Goal: Find specific page/section: Find specific page/section

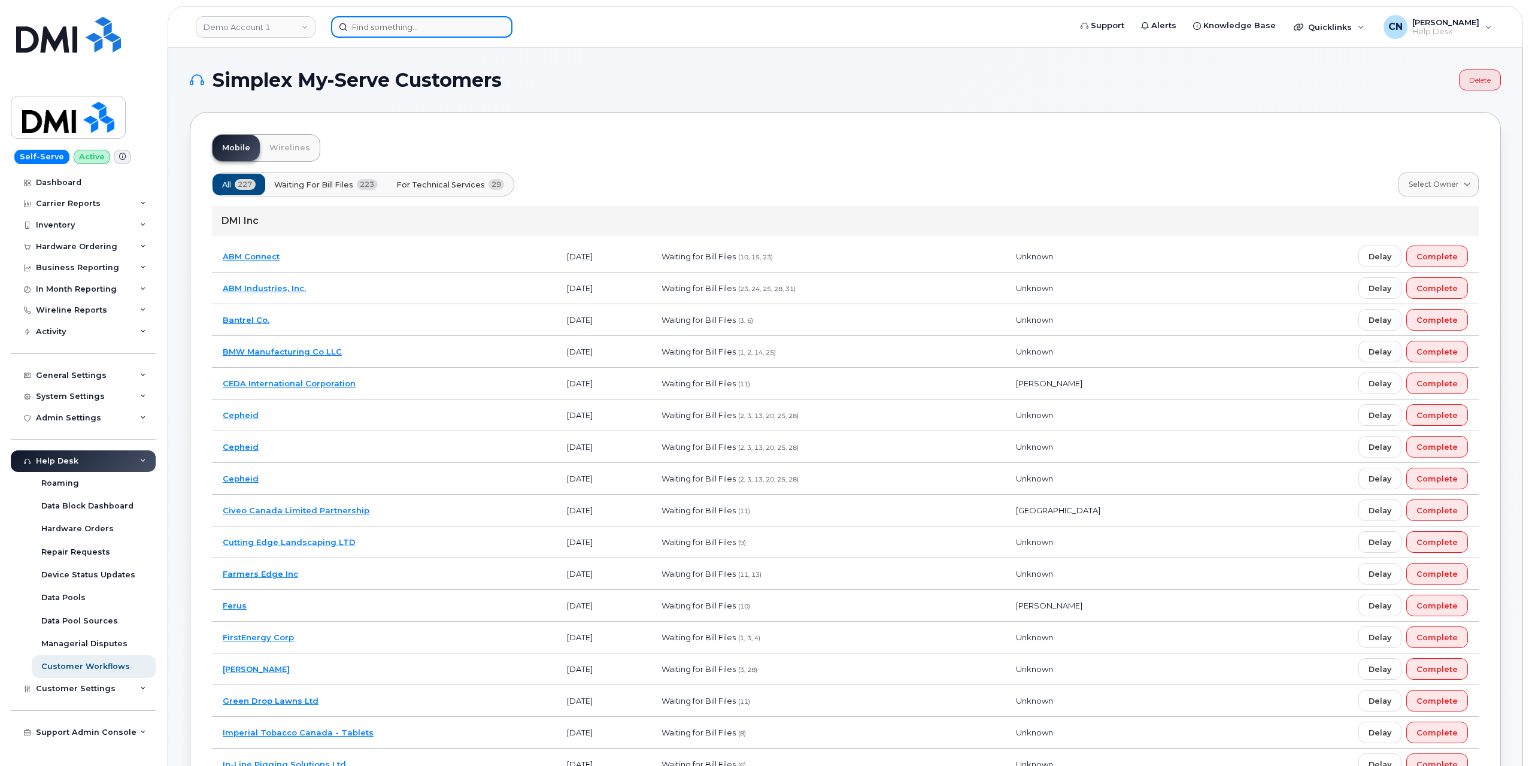
click at [373, 37] on input at bounding box center [421, 27] width 181 height 22
paste input "4063503583"
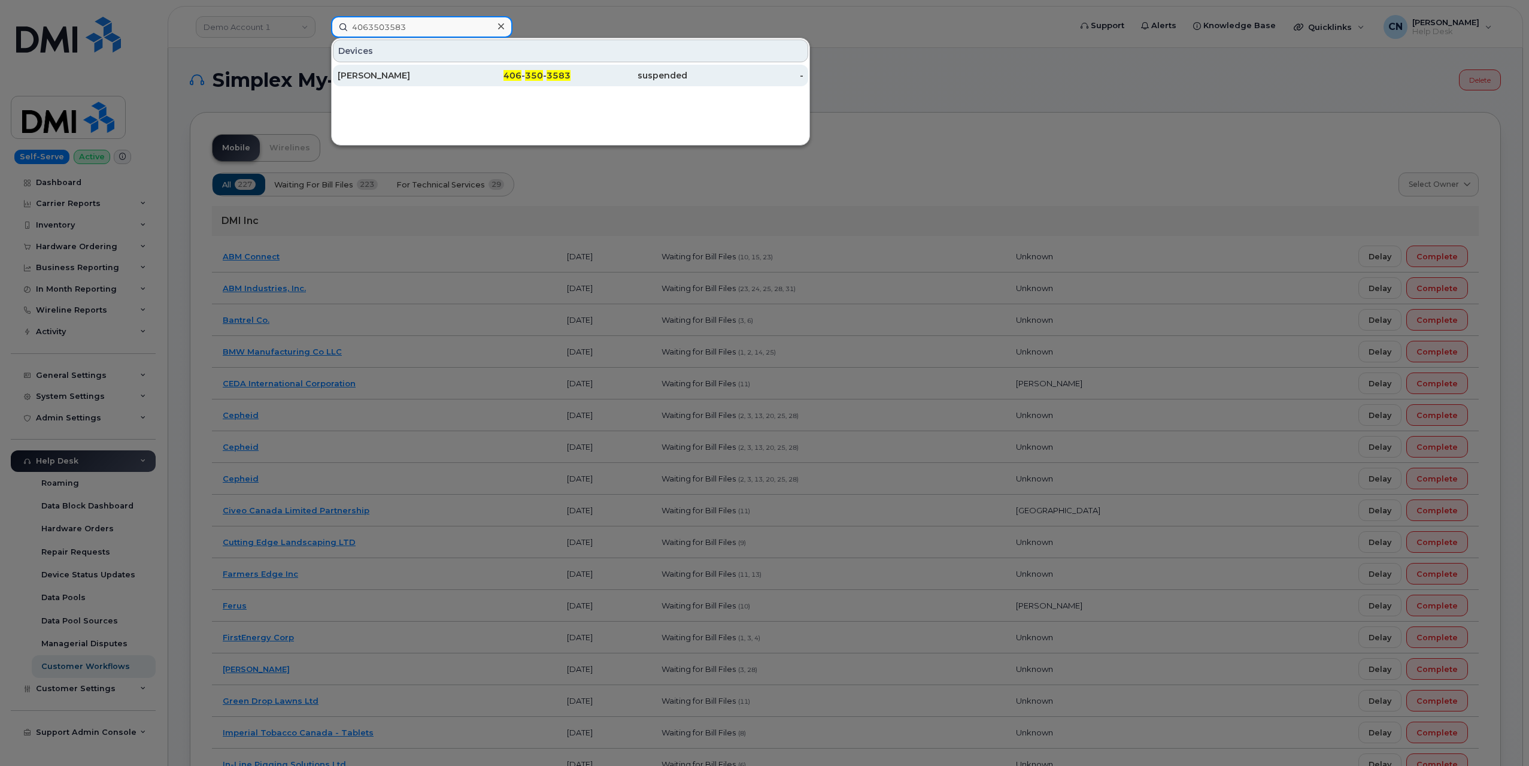
type input "4063503583"
click at [363, 74] on div "Troy Hiscoe" at bounding box center [396, 75] width 117 height 12
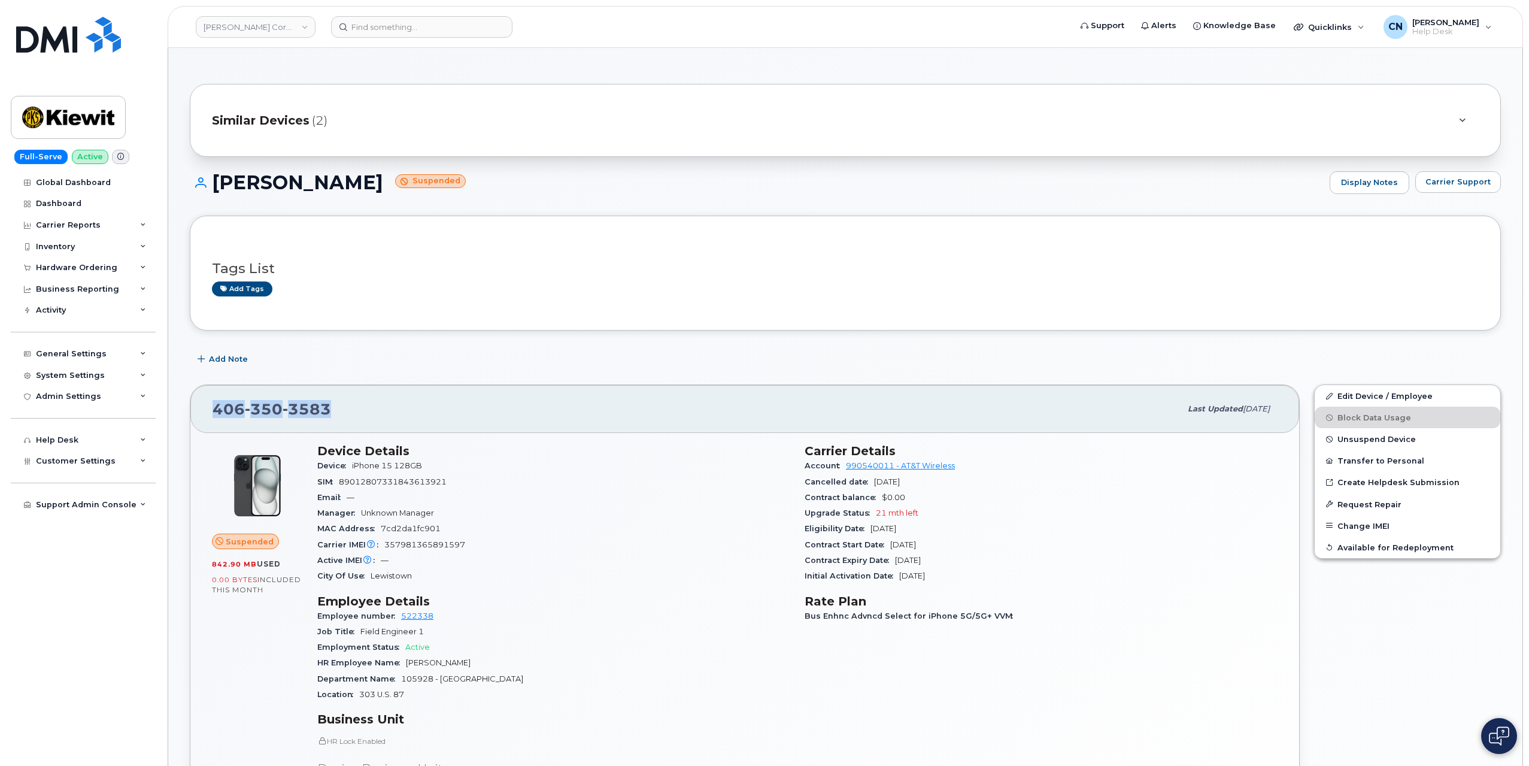
drag, startPoint x: 324, startPoint y: 401, endPoint x: 202, endPoint y: 375, distance: 124.7
click at [205, 407] on div "406 350 3583 Last updated Aug 12, 2025" at bounding box center [744, 409] width 1109 height 48
copy span "406 350 3583"
click at [1437, 181] on span "Carrier Support" at bounding box center [1457, 181] width 65 height 11
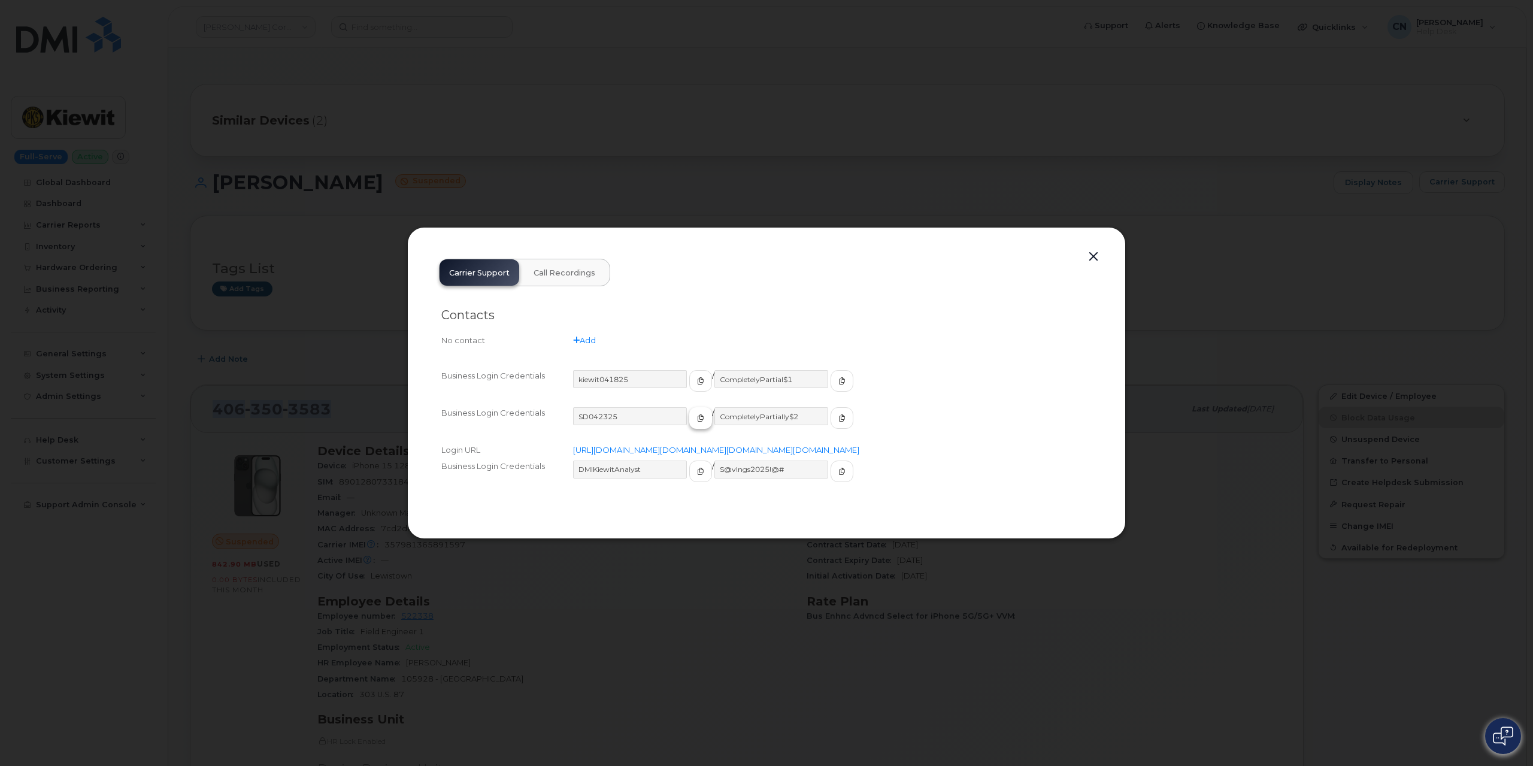
click at [689, 407] on button "button" at bounding box center [700, 418] width 23 height 22
click at [830, 407] on button "button" at bounding box center [841, 418] width 23 height 22
drag, startPoint x: 644, startPoint y: 368, endPoint x: 443, endPoint y: 323, distance: 205.7
click at [478, 368] on div "Business Login Credentials kiewit041825 / CompletelyPartial$1" at bounding box center [766, 386] width 650 height 37
drag, startPoint x: 787, startPoint y: 371, endPoint x: 657, endPoint y: 355, distance: 130.8
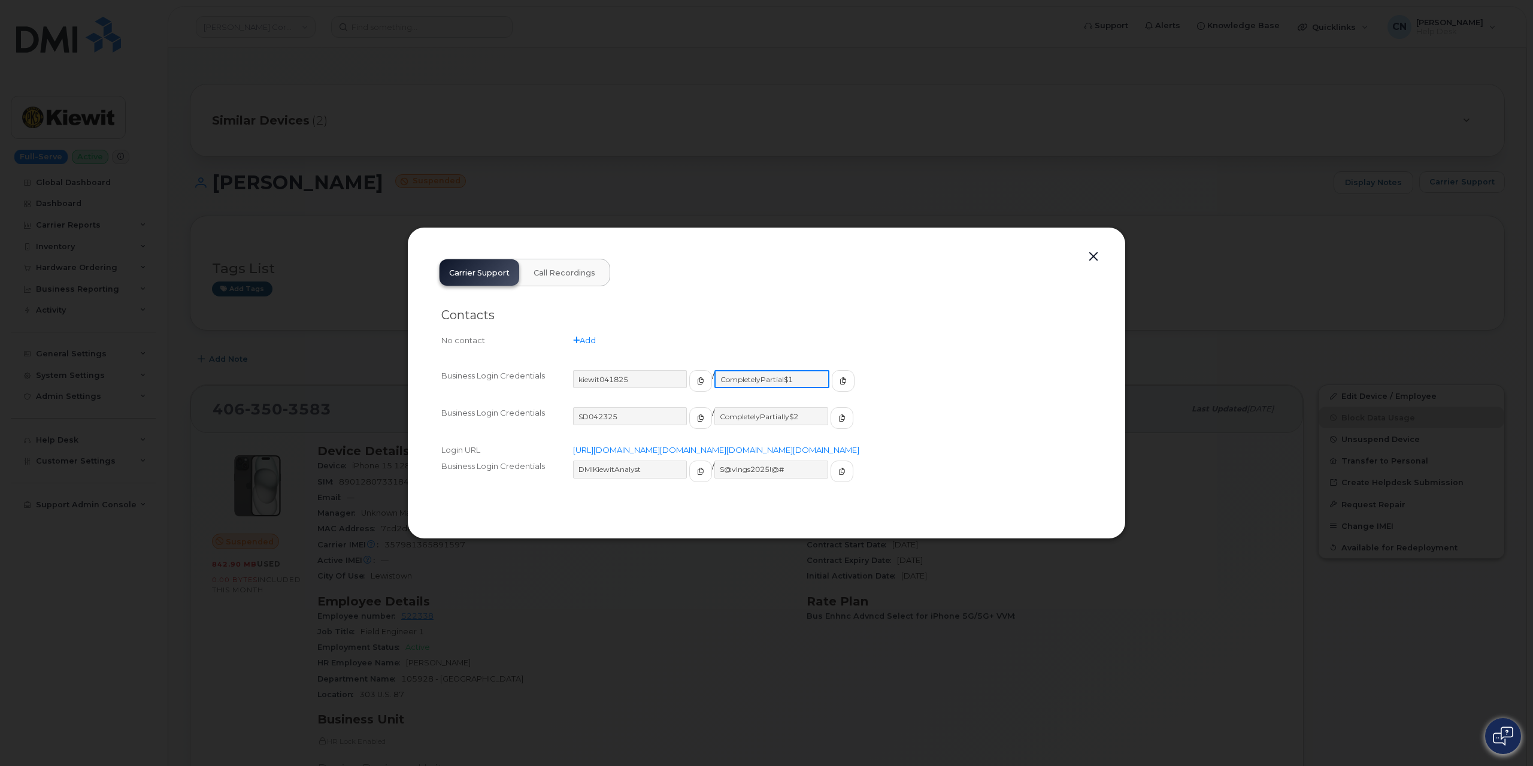
click at [665, 370] on div "kiewit041825 / CompletelyPartial$1" at bounding box center [832, 386] width 518 height 32
click at [1093, 248] on button "button" at bounding box center [1093, 256] width 18 height 17
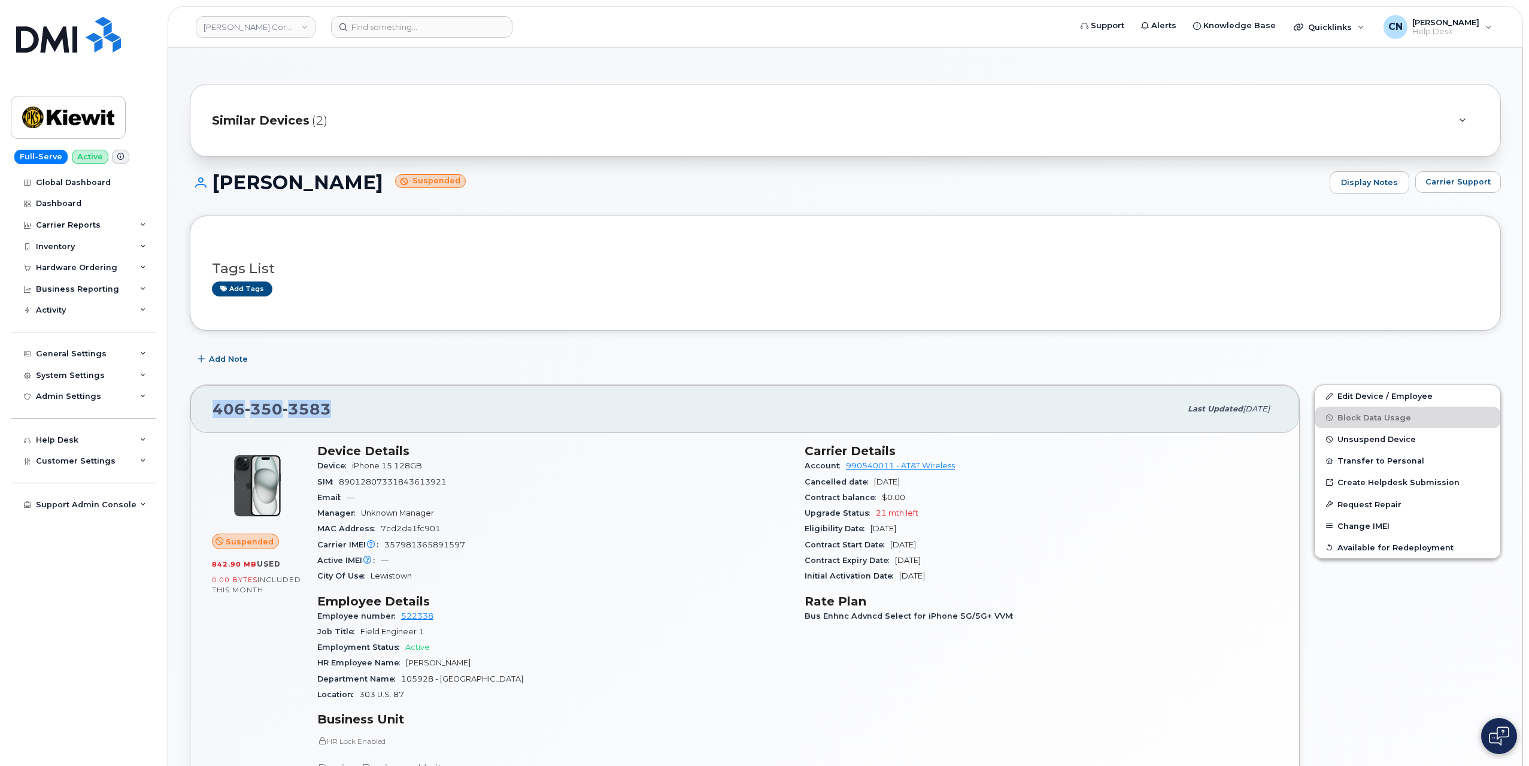
drag, startPoint x: 327, startPoint y: 404, endPoint x: 172, endPoint y: 395, distance: 154.7
copy span "406 350 3583"
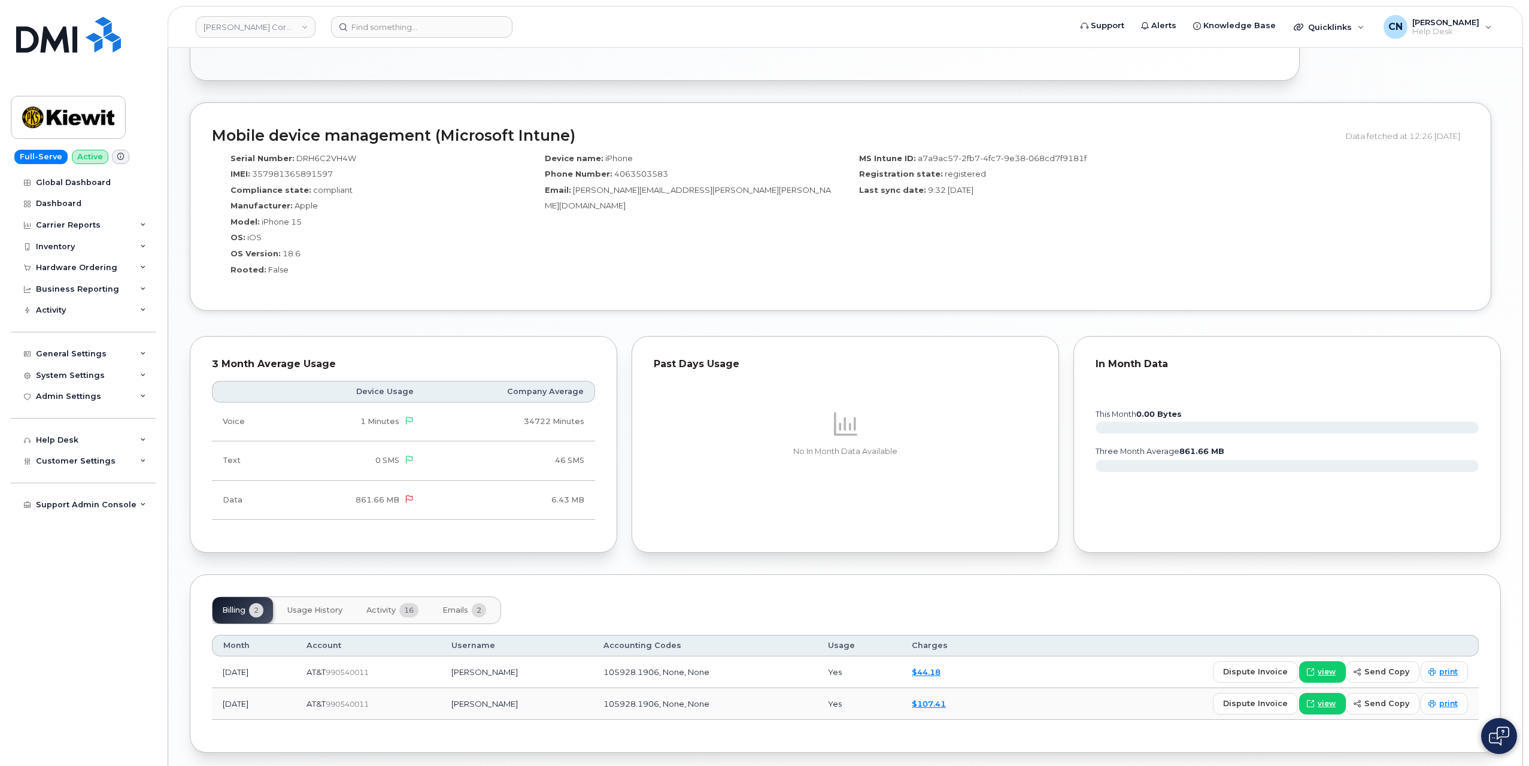
scroll to position [917, 0]
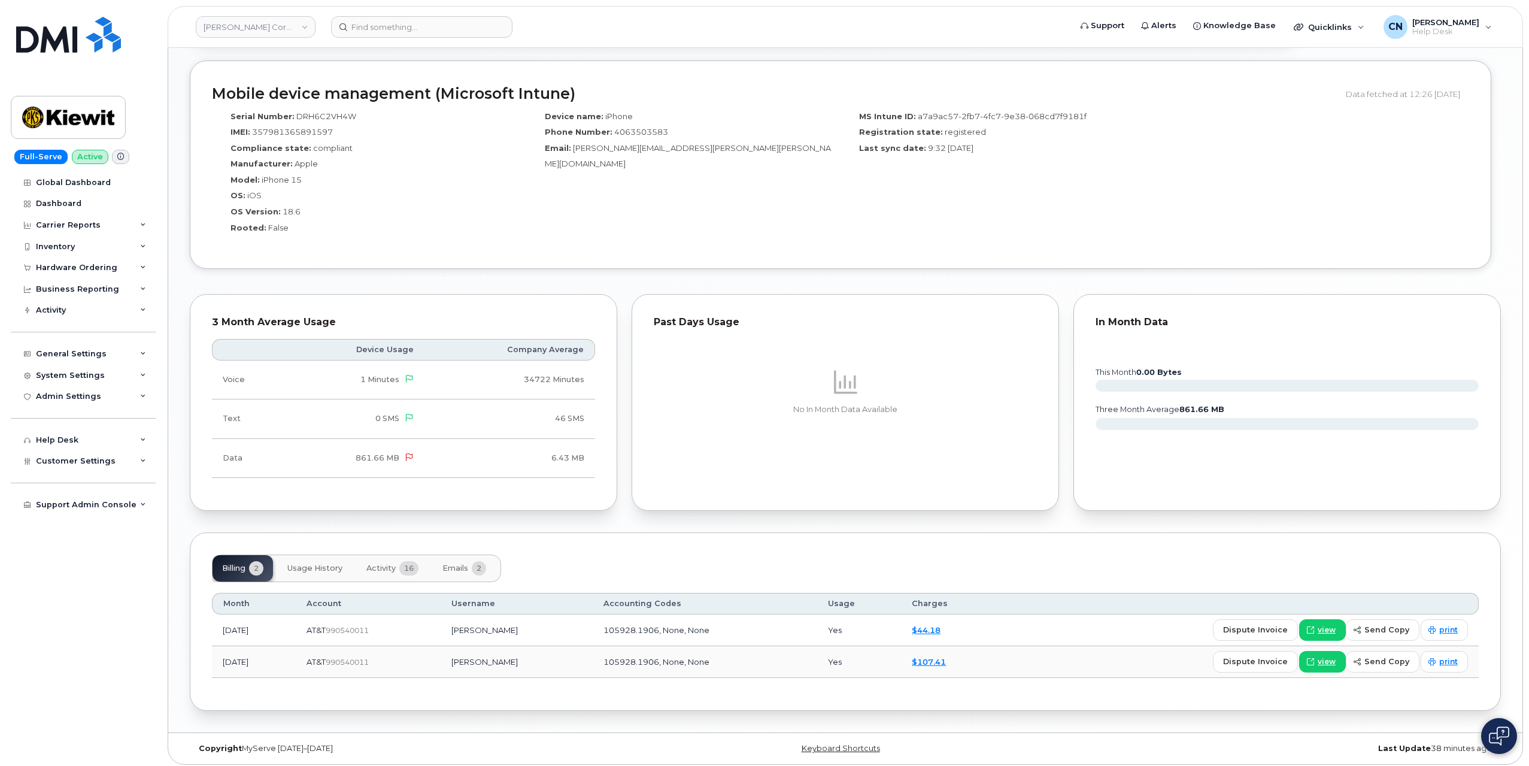
click at [384, 575] on button "Activity 16" at bounding box center [392, 568] width 71 height 26
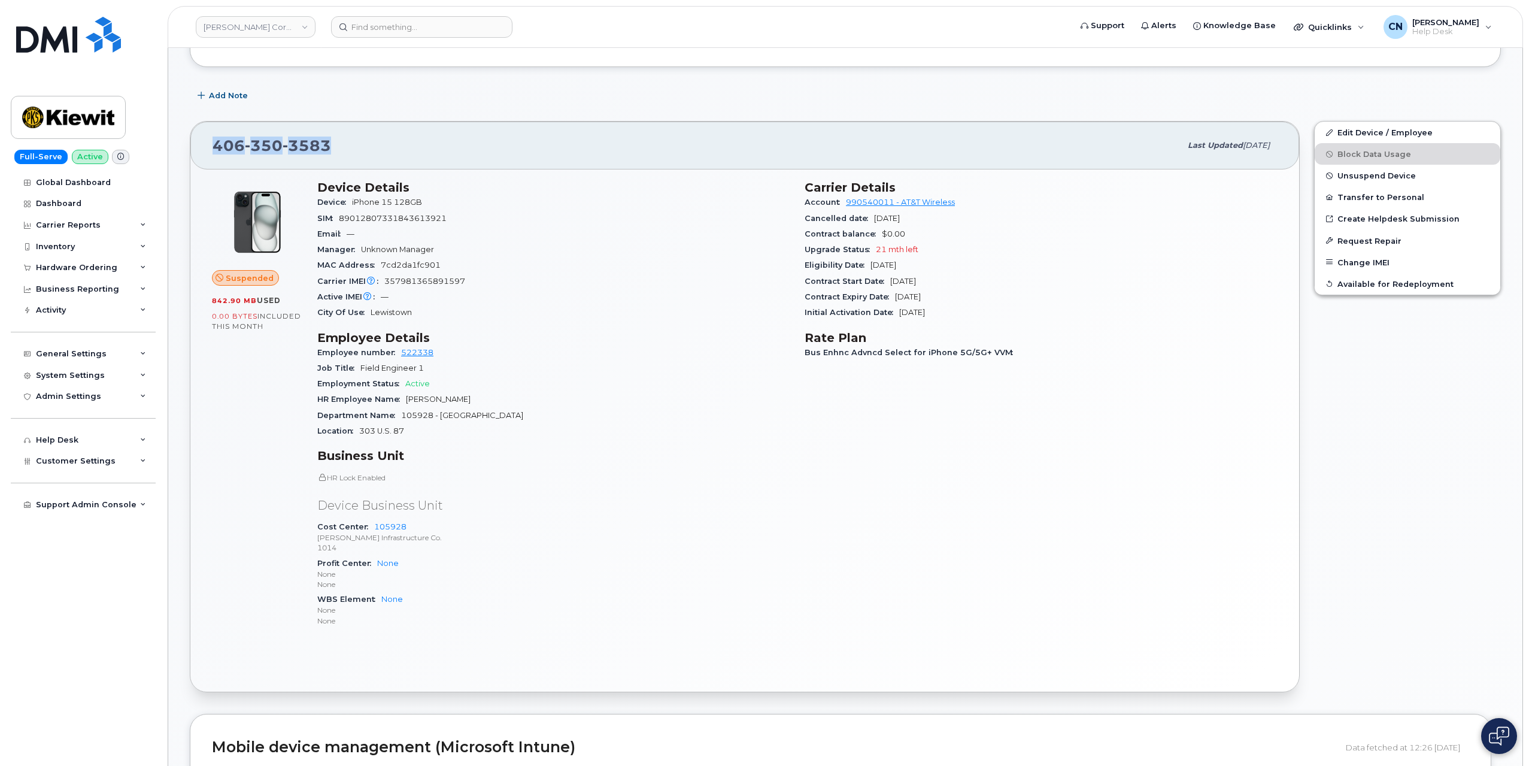
scroll to position [19, 0]
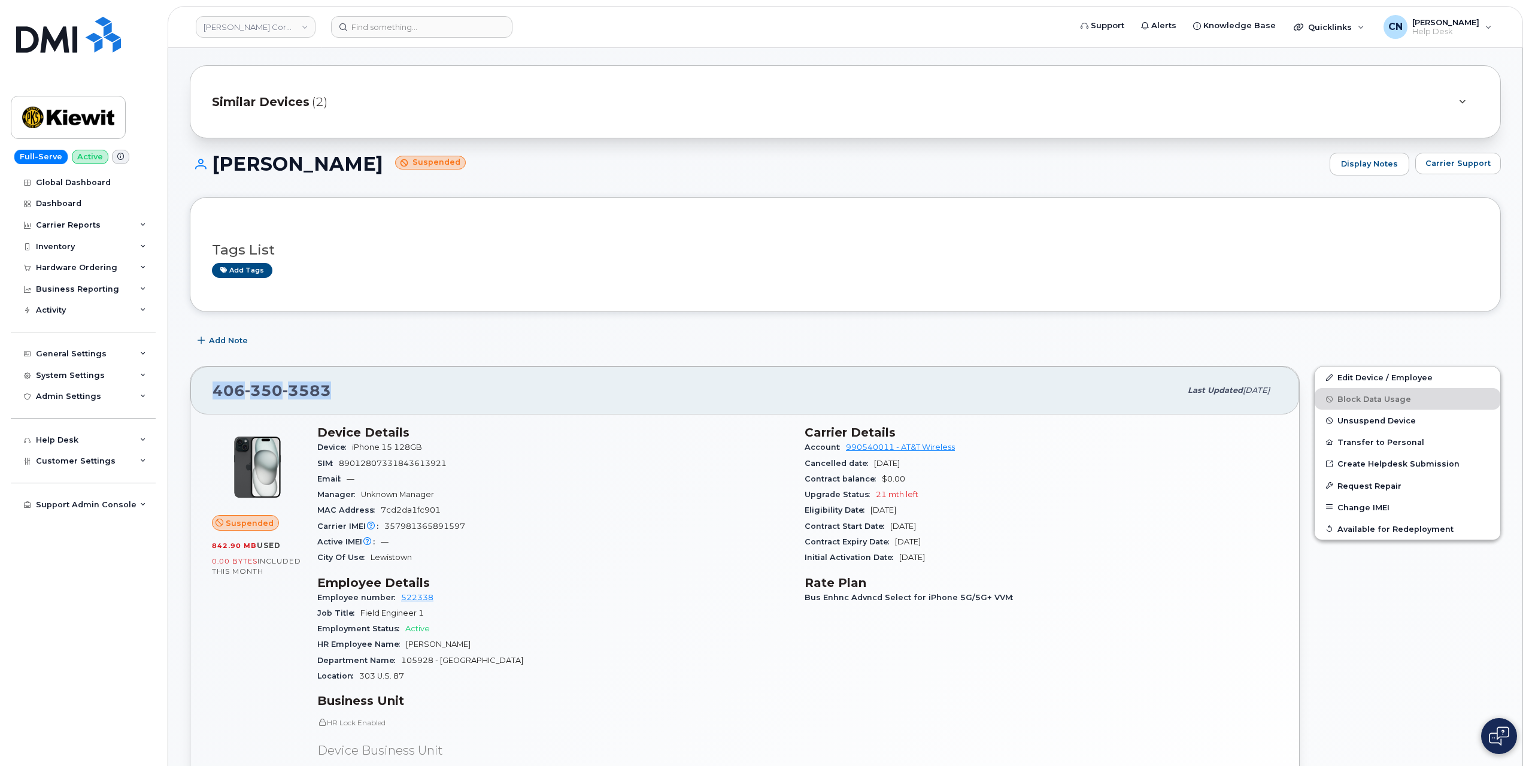
copy span "406 350 3583"
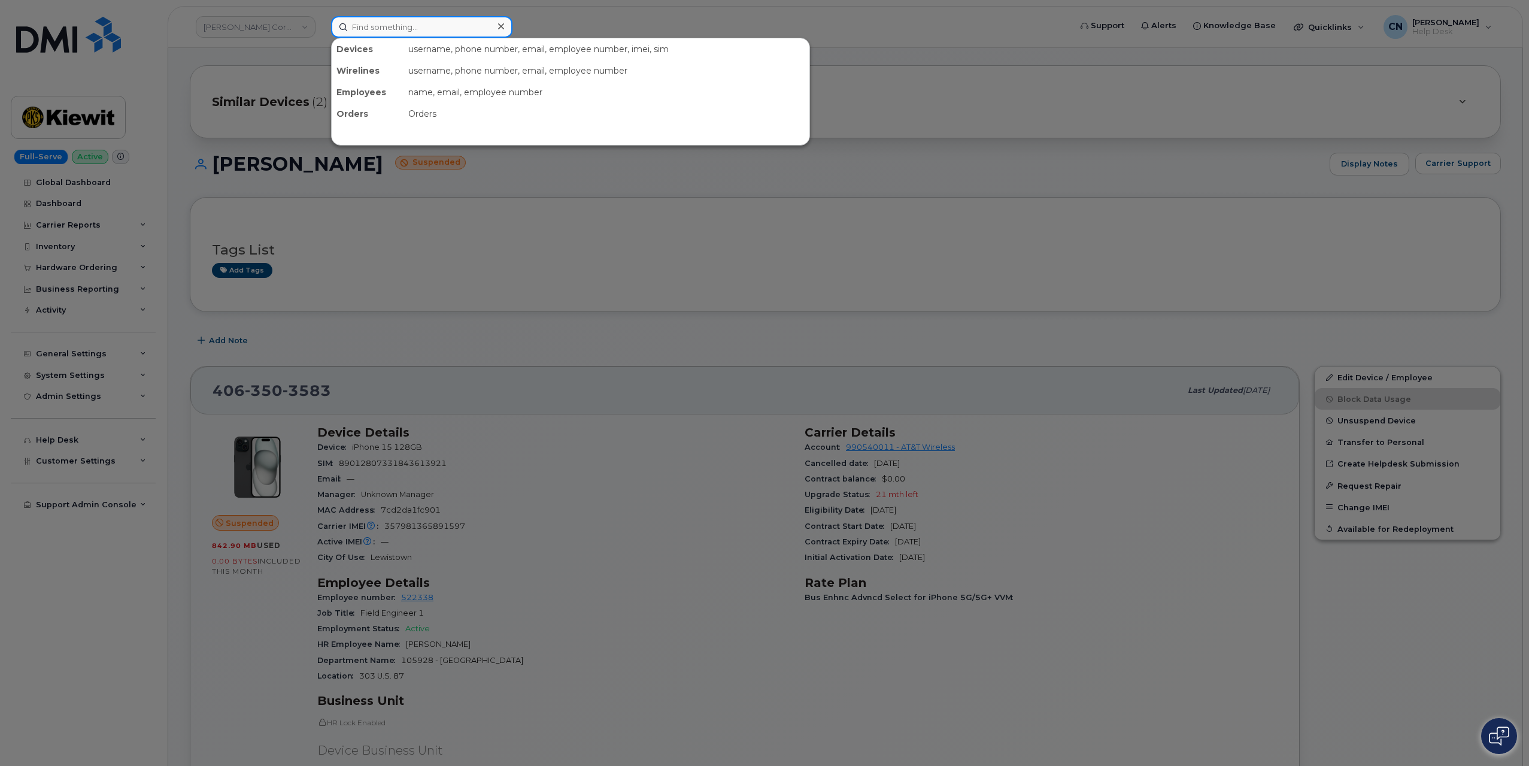
click at [435, 23] on input at bounding box center [421, 27] width 181 height 22
paste input "Kyle Weidman"
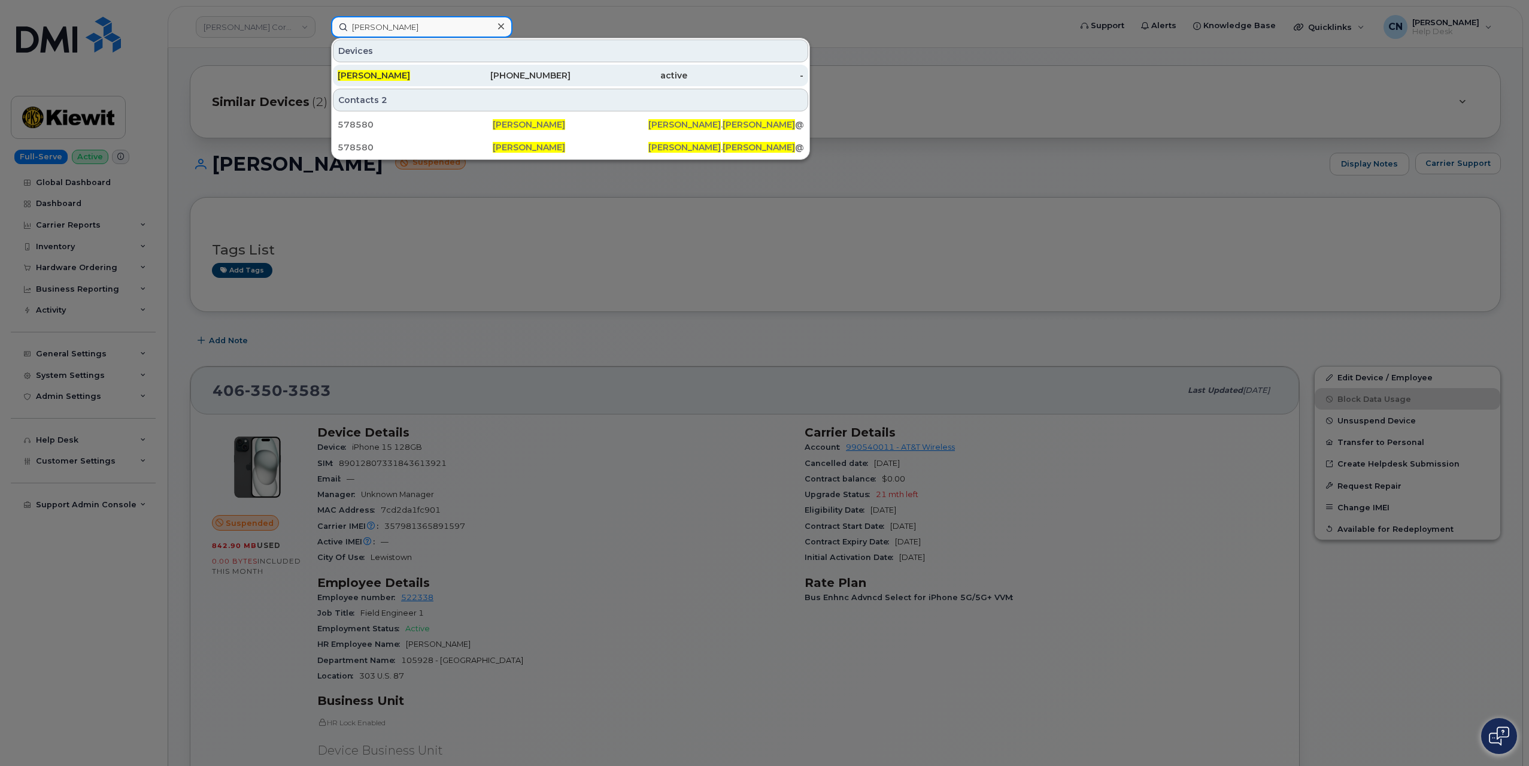
type input "Kyle Weidman"
click at [399, 75] on span "Kyle Weidman" at bounding box center [374, 75] width 72 height 11
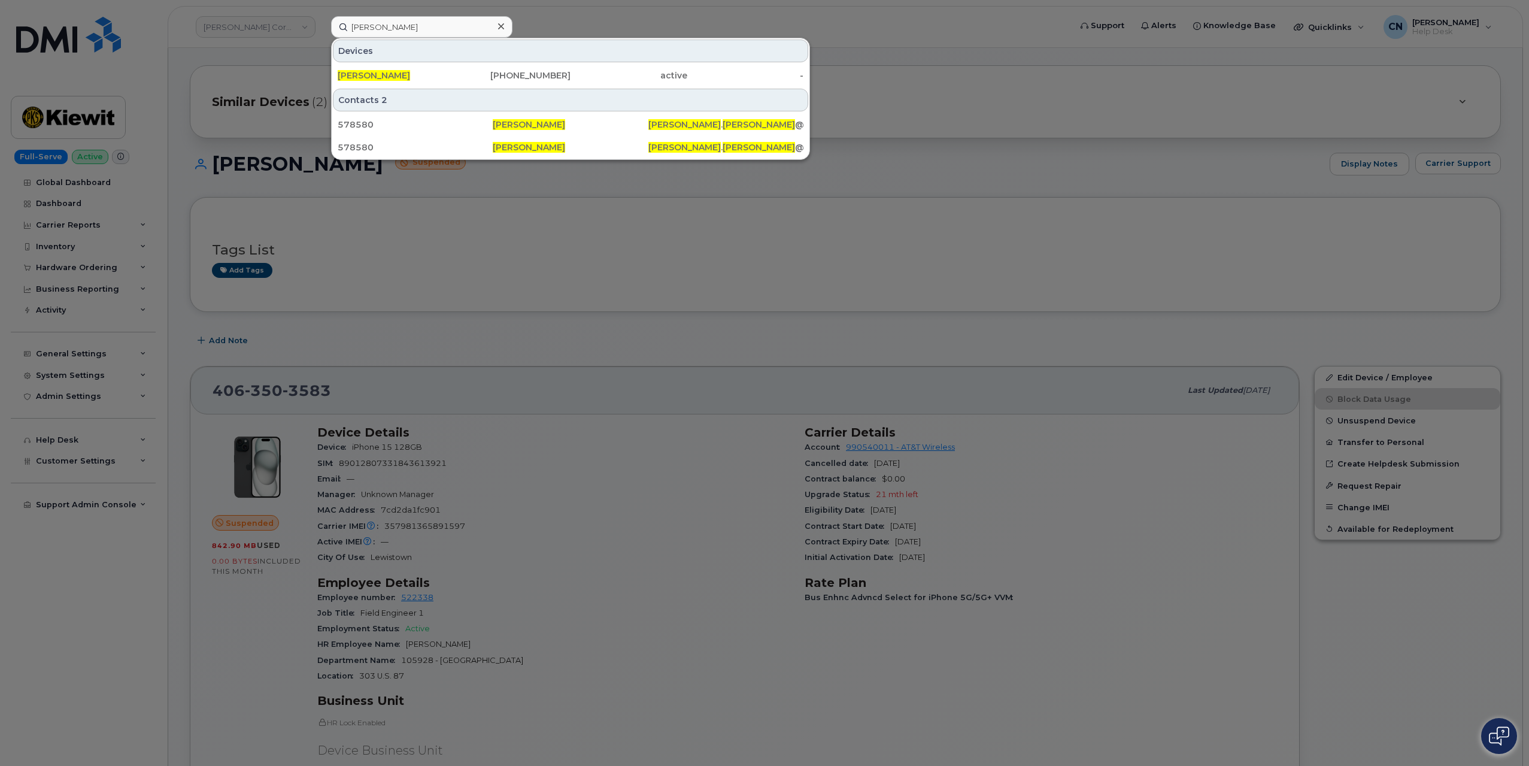
click at [516, 307] on div at bounding box center [764, 383] width 1529 height 766
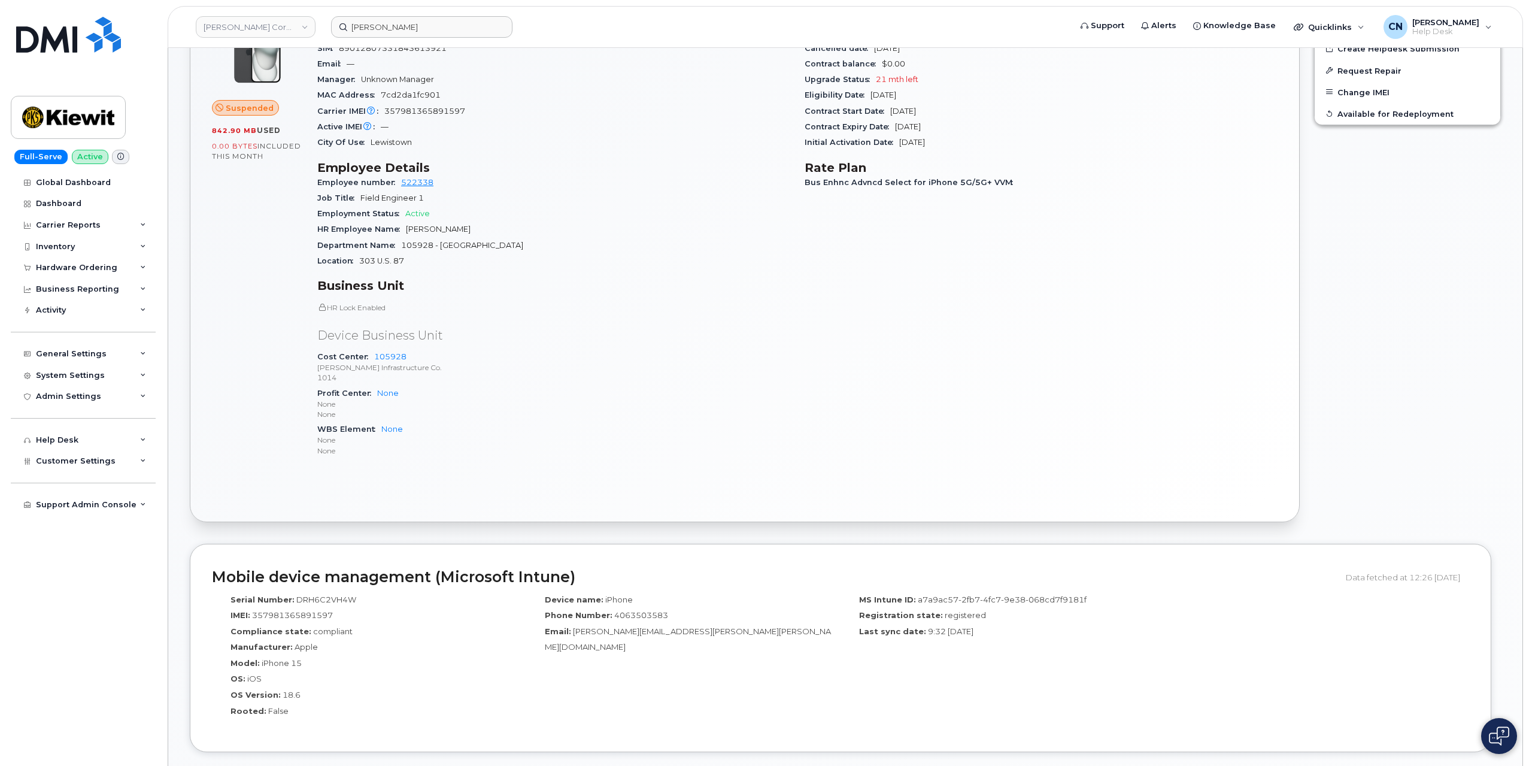
scroll to position [438, 0]
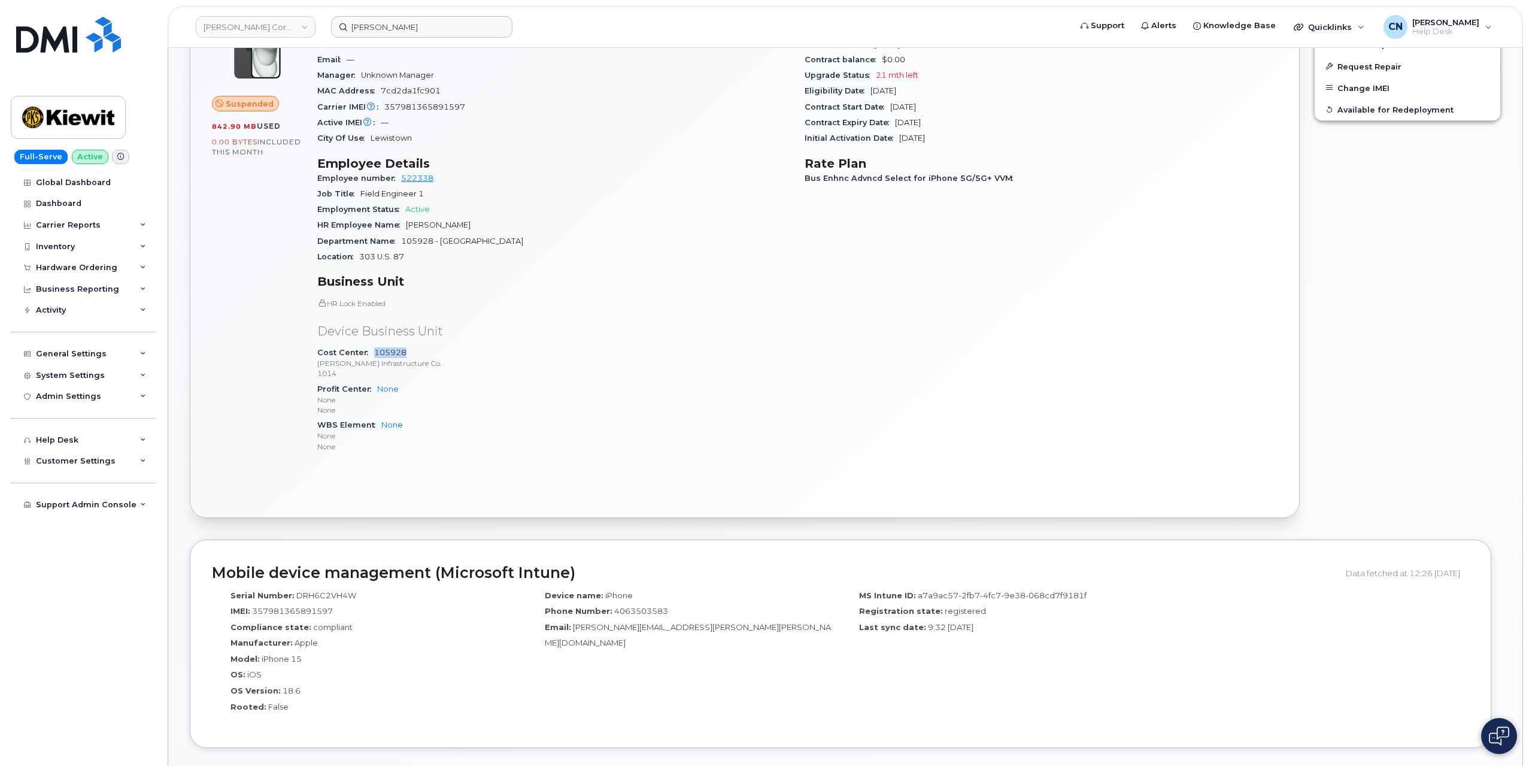
drag, startPoint x: 414, startPoint y: 351, endPoint x: 373, endPoint y: 354, distance: 40.8
click at [373, 354] on div "Cost Center 105928 Kiewit Infrastructure Co. 1014" at bounding box center [553, 363] width 473 height 37
copy link "105928"
click at [98, 227] on div "Carrier Reports" at bounding box center [83, 225] width 145 height 22
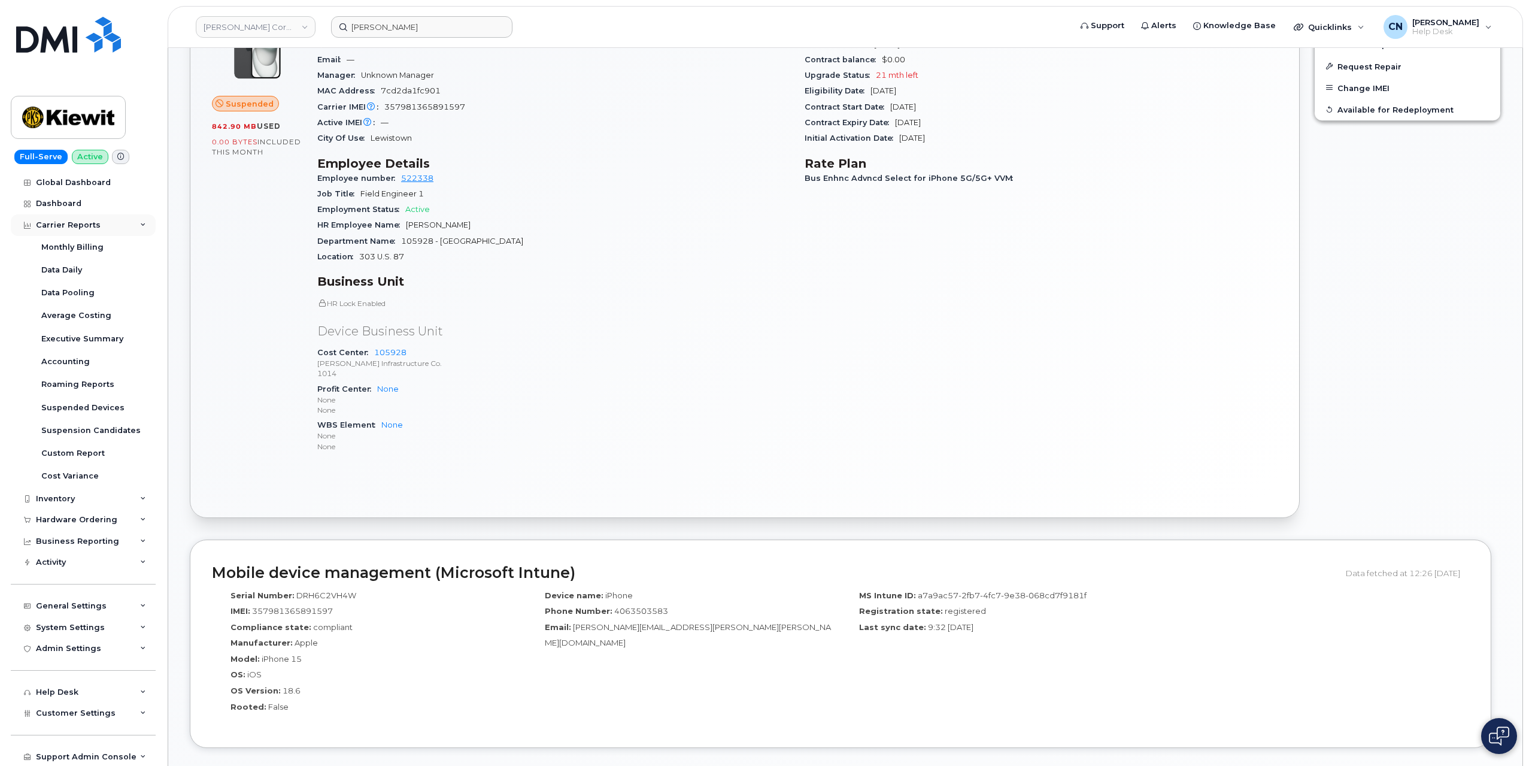
click at [60, 218] on div "Carrier Reports" at bounding box center [83, 225] width 145 height 22
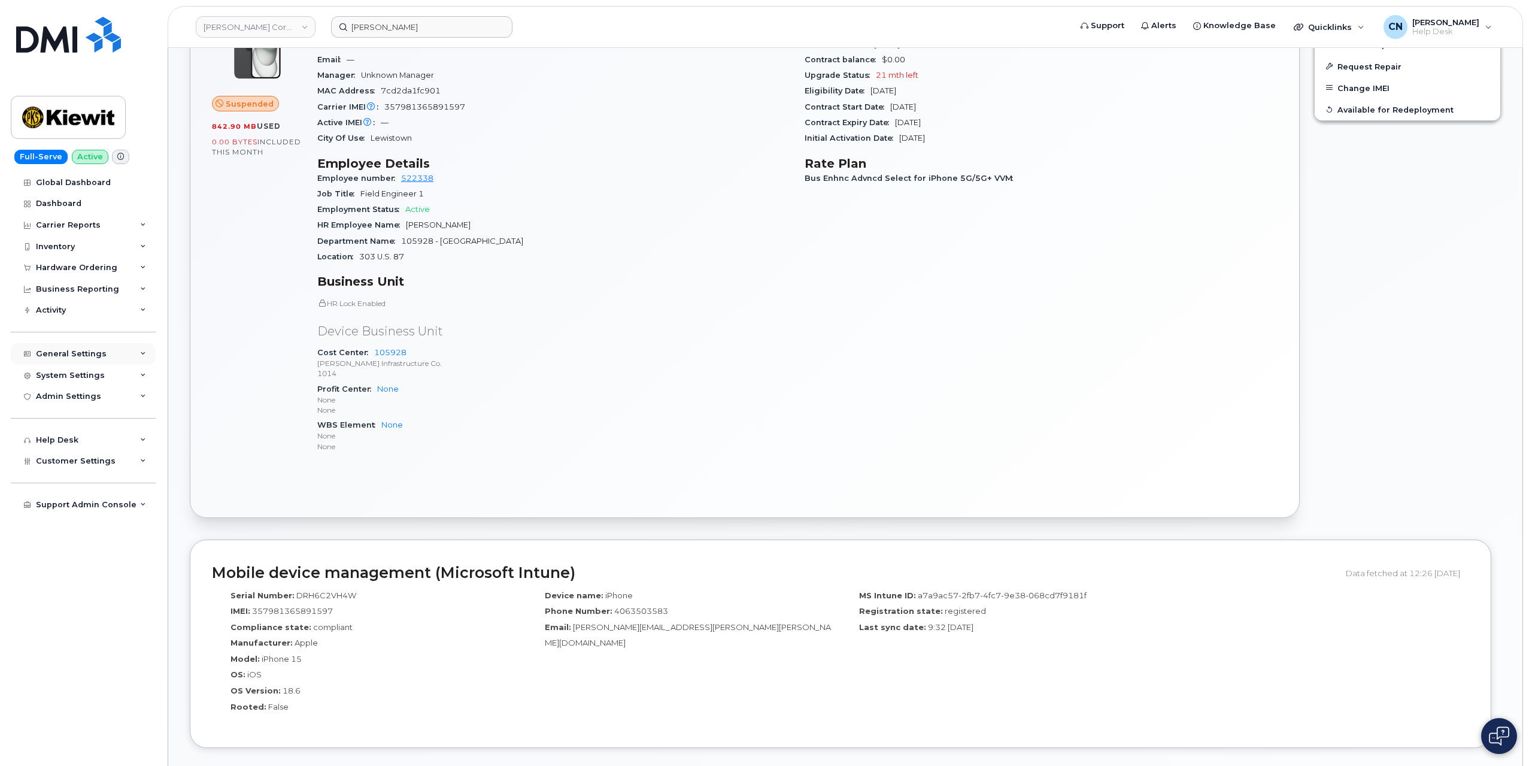
click at [71, 360] on div "General Settings" at bounding box center [83, 354] width 145 height 22
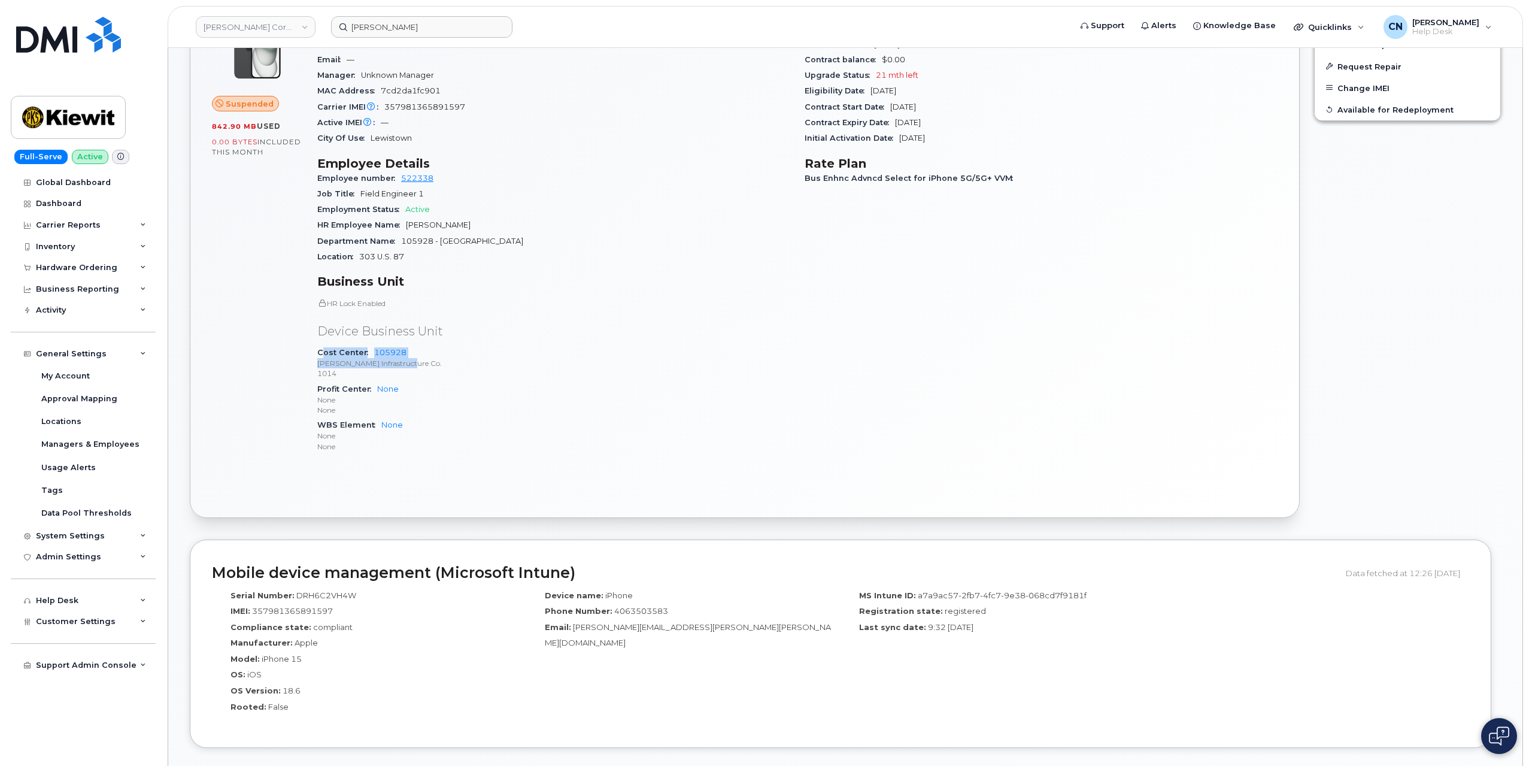
drag, startPoint x: 412, startPoint y: 357, endPoint x: 323, endPoint y: 348, distance: 89.7
click at [323, 348] on div "Cost Center 105928 Kiewit Infrastructure Co. 1014" at bounding box center [553, 363] width 473 height 37
click at [344, 373] on p "1014" at bounding box center [553, 373] width 473 height 10
drag, startPoint x: 345, startPoint y: 371, endPoint x: 317, endPoint y: 350, distance: 35.4
click at [317, 350] on div "Cost Center 105928 Kiewit Infrastructure Co. 1014" at bounding box center [553, 363] width 473 height 37
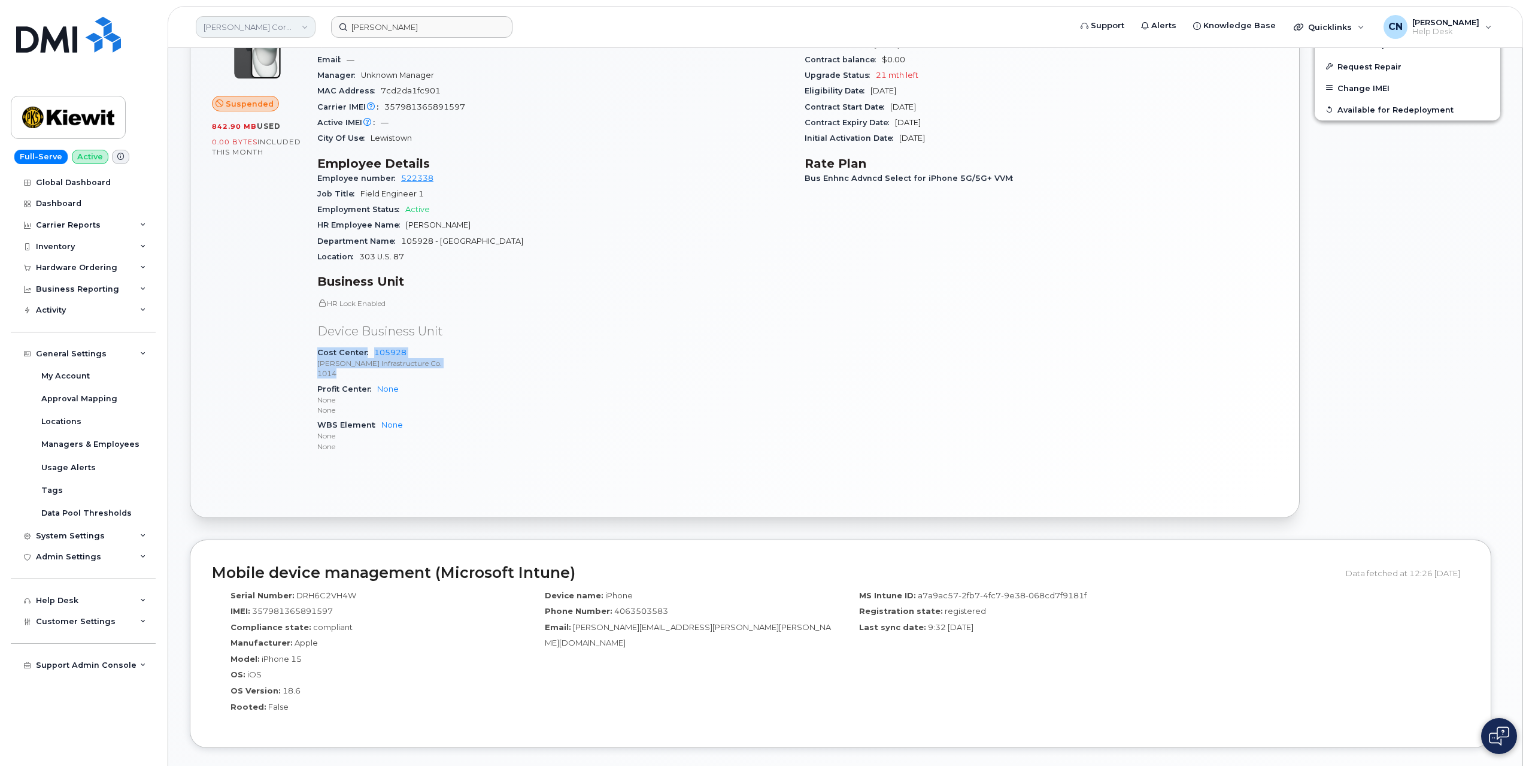
copy div "Cost Center 105928 Kiewit Infrastructure Co. 1014"
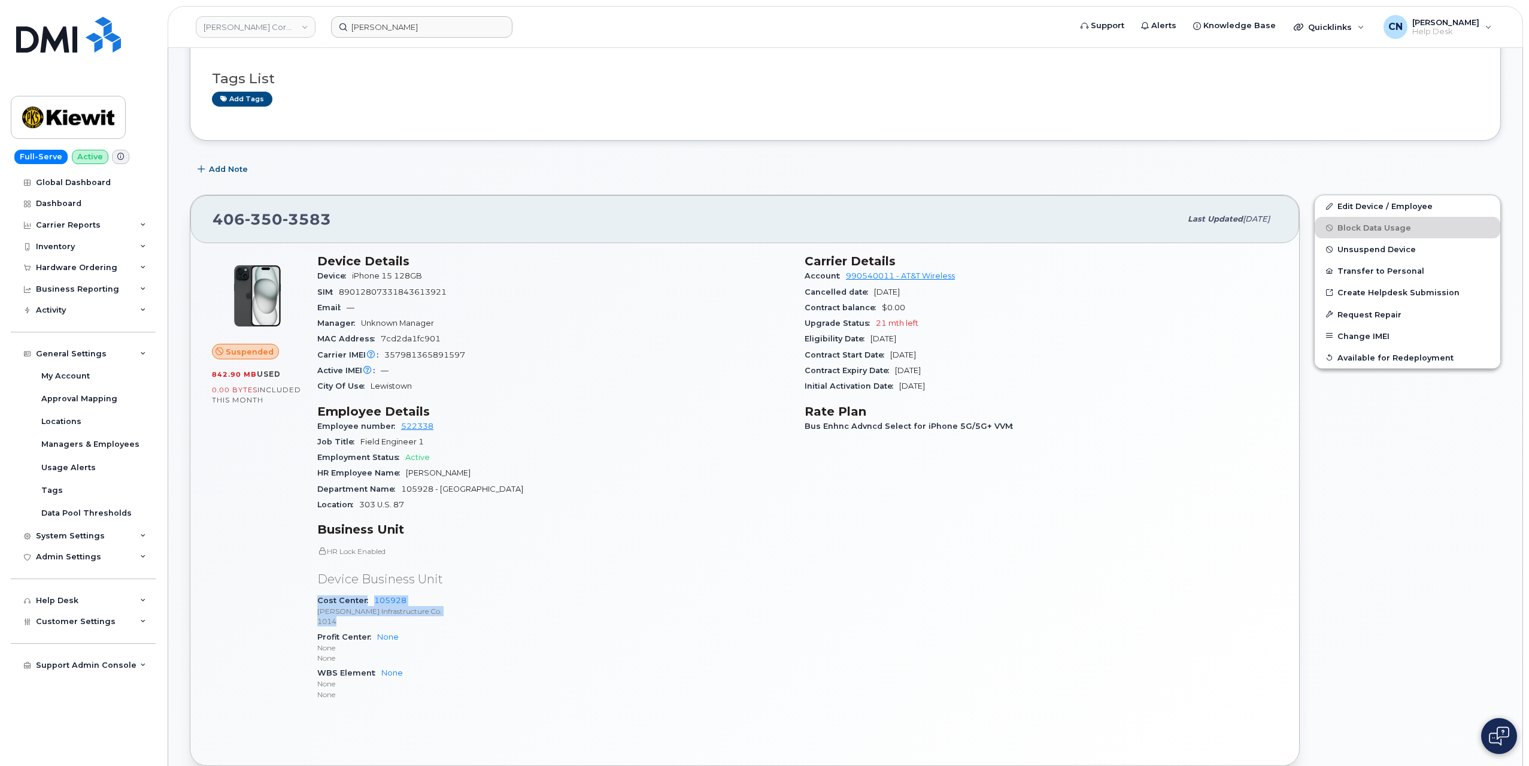
scroll to position [0, 0]
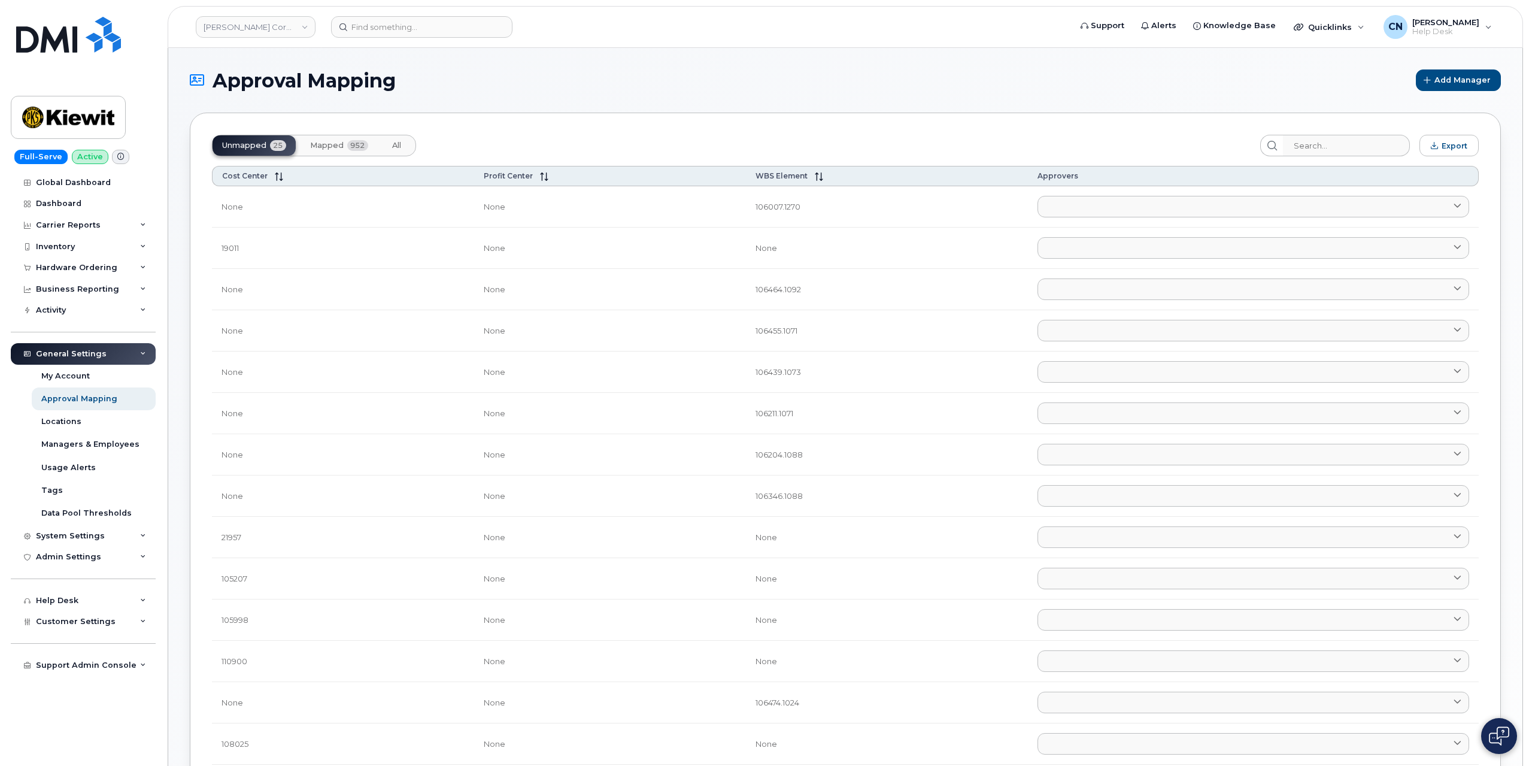
click at [324, 151] on button "Mapped 952" at bounding box center [339, 145] width 77 height 20
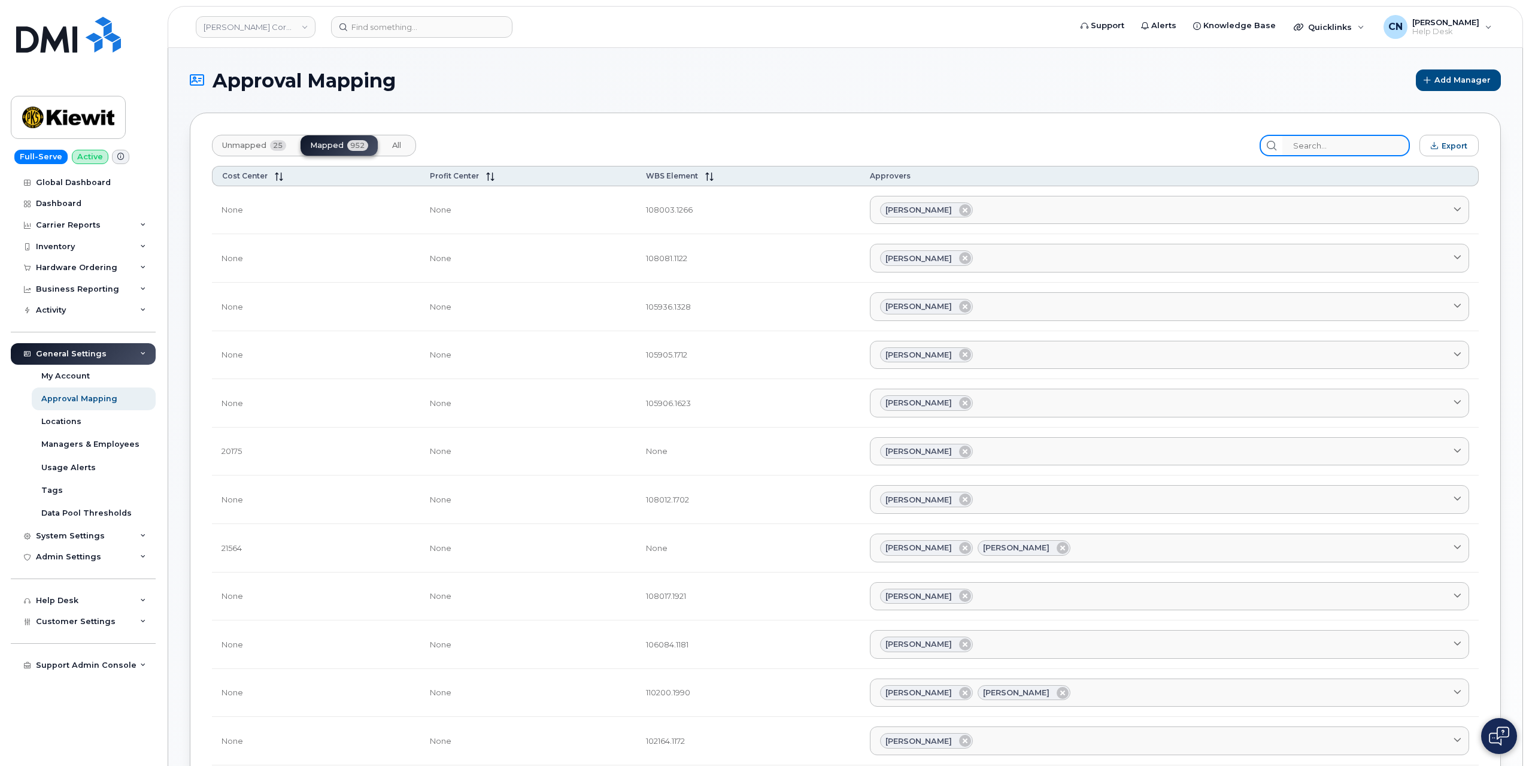
click at [1379, 147] on input "search" at bounding box center [1346, 146] width 128 height 22
paste input "105928"
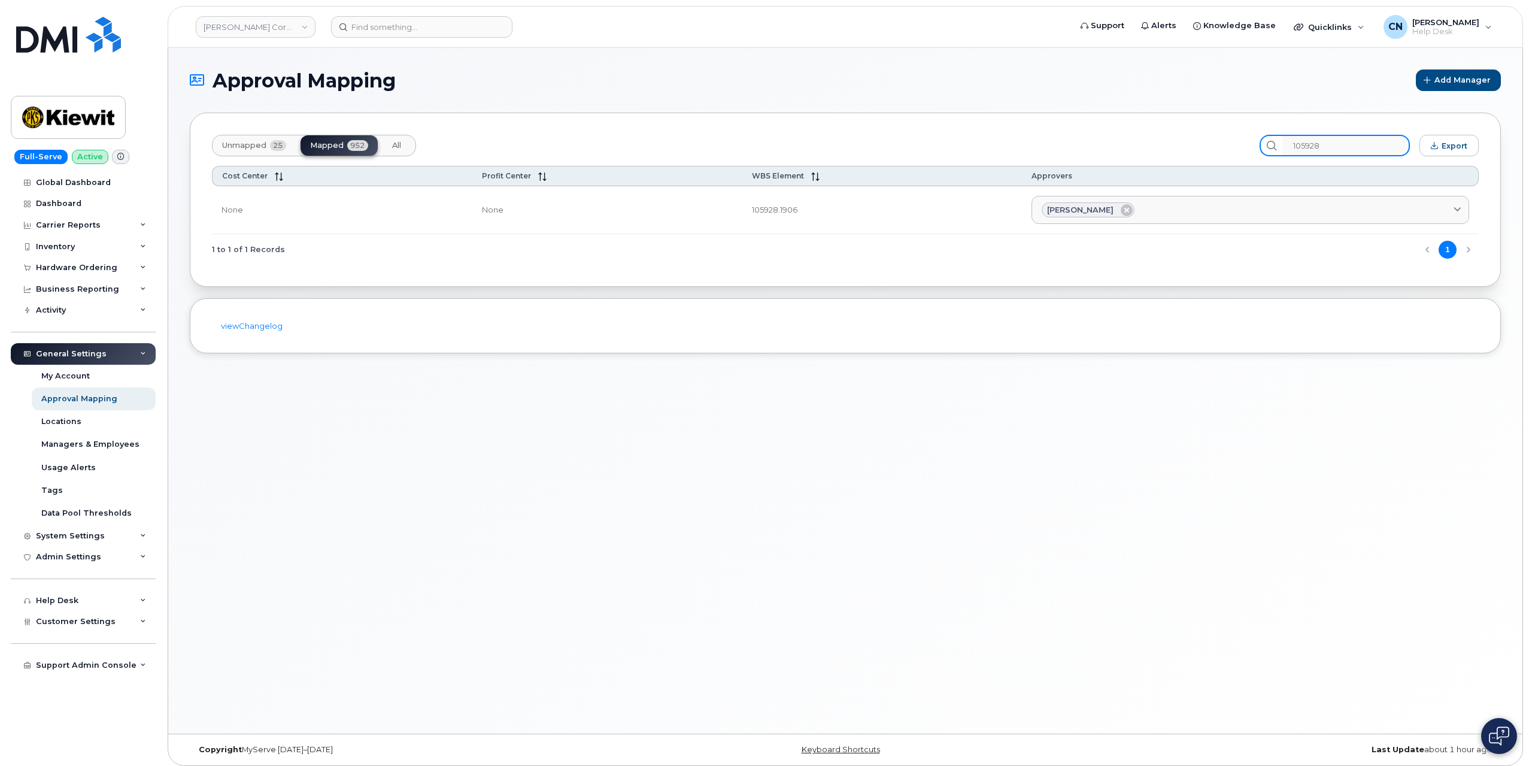
type input "105928"
